Goal: Information Seeking & Learning: Check status

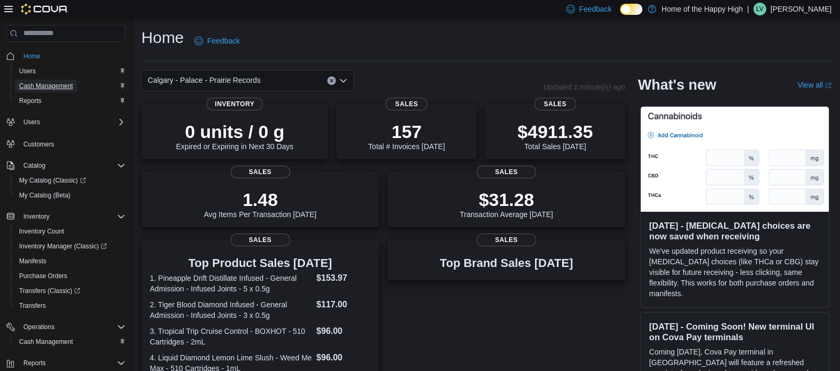
click at [54, 86] on span "Cash Management" at bounding box center [46, 86] width 54 height 9
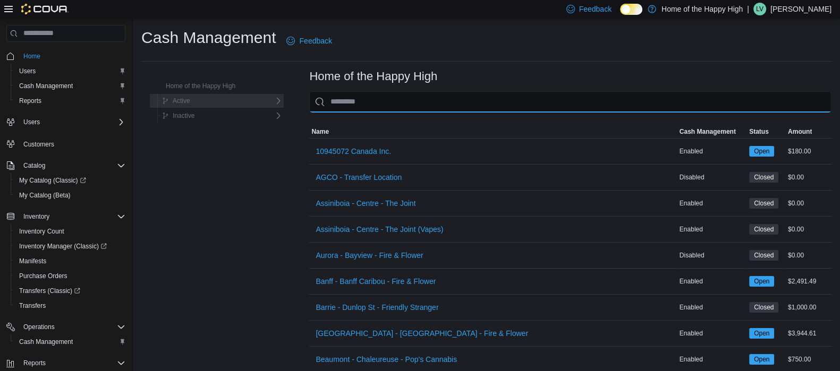
click at [345, 104] on input "This is a search bar. As you type, the results lower in the page will automatic…" at bounding box center [570, 101] width 522 height 21
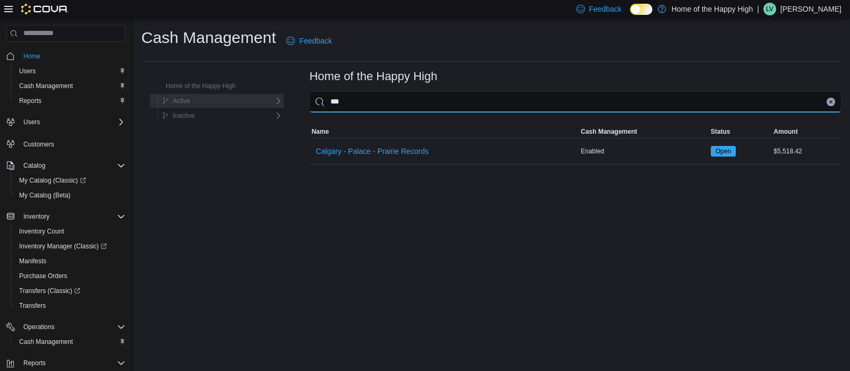
type input "***"
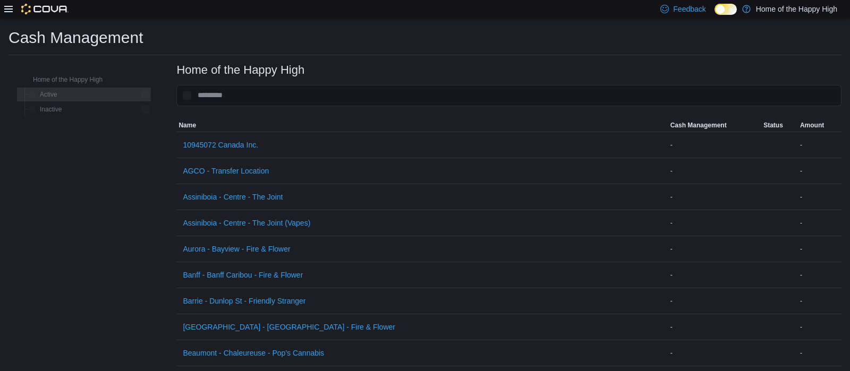
click at [6, 12] on icon at bounding box center [8, 9] width 9 height 6
click at [10, 11] on icon at bounding box center [8, 9] width 9 height 9
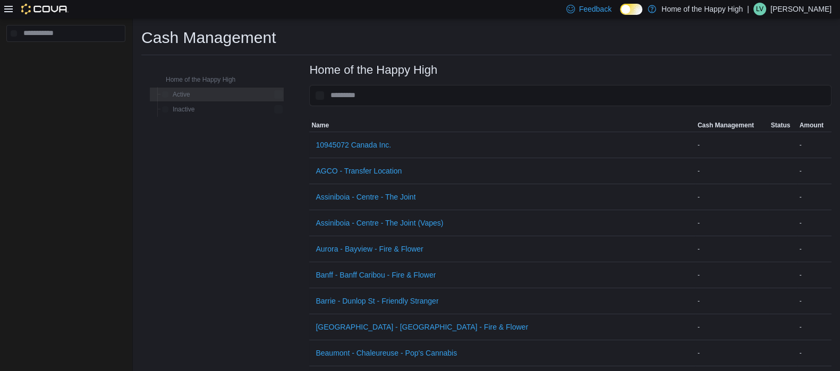
click at [7, 10] on icon at bounding box center [8, 9] width 9 height 9
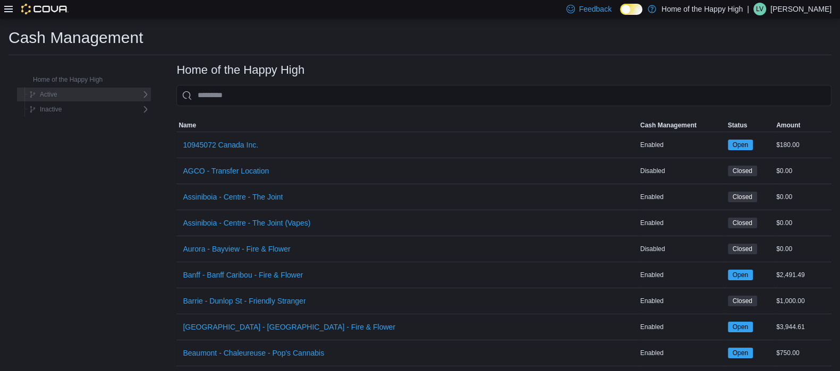
click at [9, 13] on icon at bounding box center [8, 9] width 9 height 9
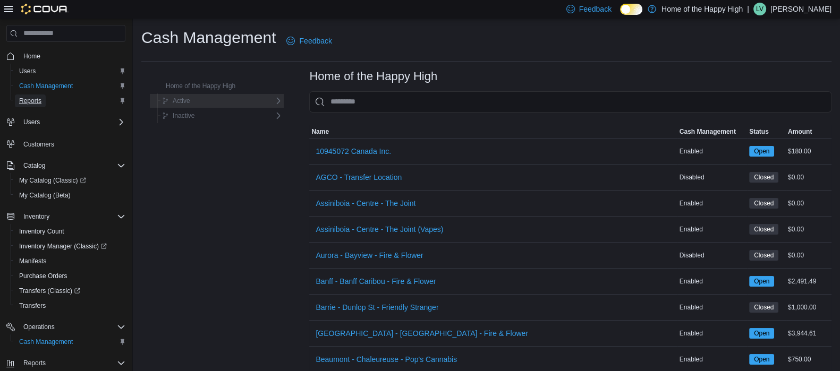
click at [31, 98] on span "Reports" at bounding box center [30, 101] width 22 height 9
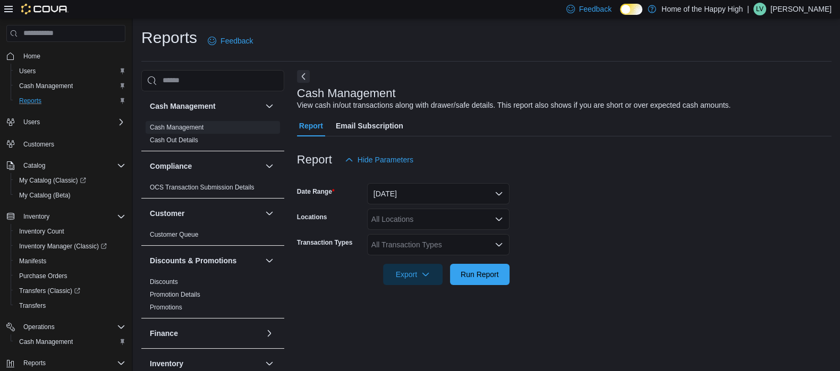
scroll to position [7, 0]
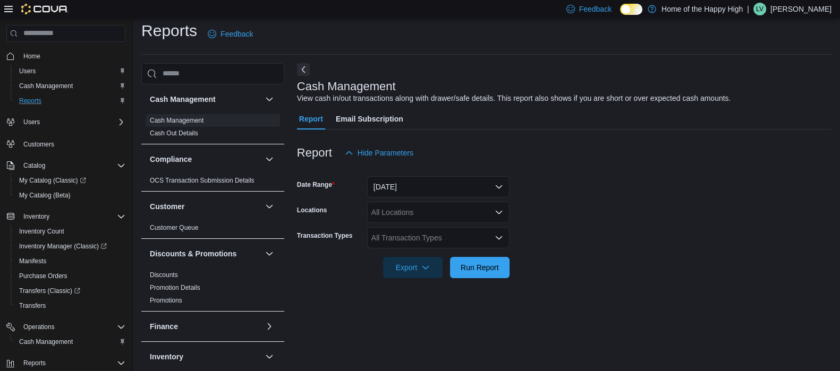
click at [401, 218] on div "All Locations" at bounding box center [438, 212] width 142 height 21
type input "***"
click at [426, 234] on span "Calgary - Palace - Prairie Records" at bounding box center [462, 230] width 113 height 11
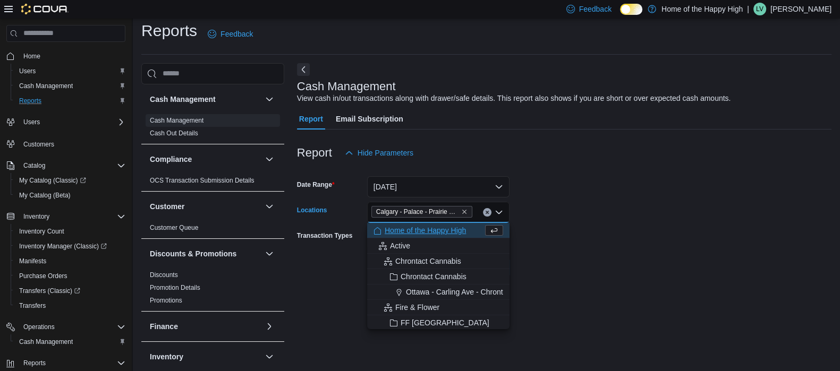
click at [711, 274] on form "Date Range Today Locations Calgary - Palace - Prairie Records Combo box. Select…" at bounding box center [564, 221] width 535 height 115
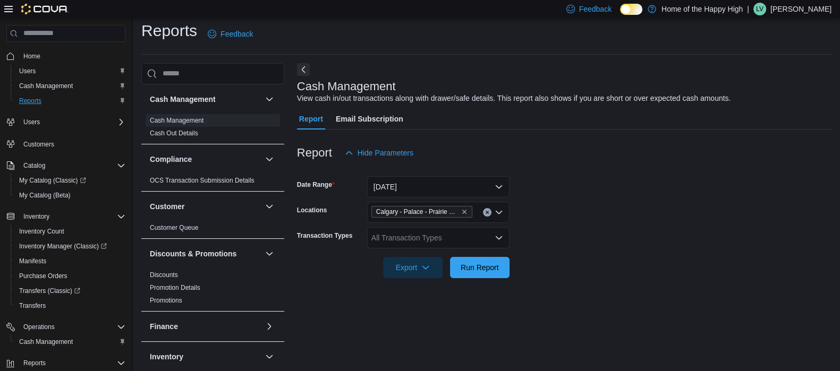
click at [421, 243] on div "All Transaction Types" at bounding box center [438, 237] width 142 height 21
click at [563, 270] on form "Date Range Today Locations Calgary - Palace - Prairie Records Transaction Types…" at bounding box center [564, 221] width 535 height 115
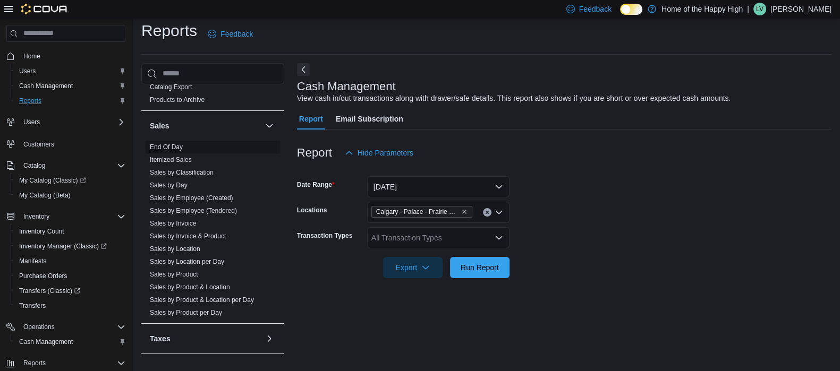
click at [168, 145] on link "End Of Day" at bounding box center [166, 146] width 33 height 7
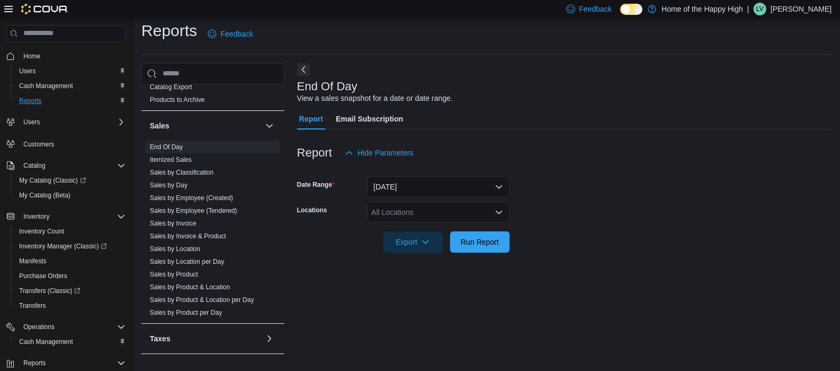
click at [391, 203] on div "All Locations" at bounding box center [438, 212] width 142 height 21
type input "***"
click at [428, 230] on span "Calgary - Palace - Prairie Records" at bounding box center [462, 230] width 113 height 11
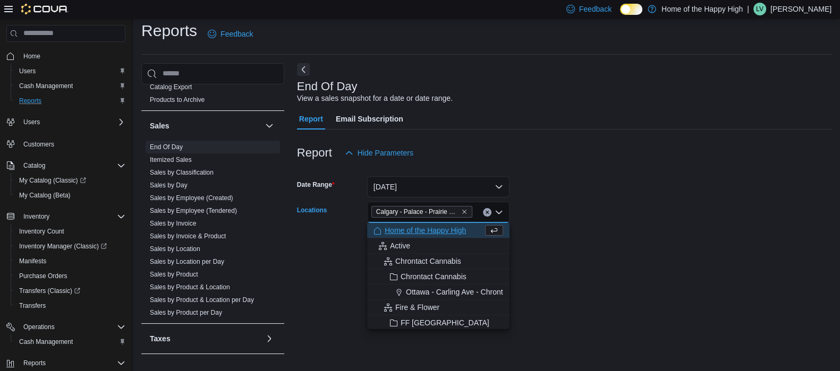
click at [578, 234] on form "Date Range Today Locations Calgary - Palace - Prairie Records Combo box. Select…" at bounding box center [564, 208] width 535 height 89
